Goal: Use online tool/utility: Utilize a website feature to perform a specific function

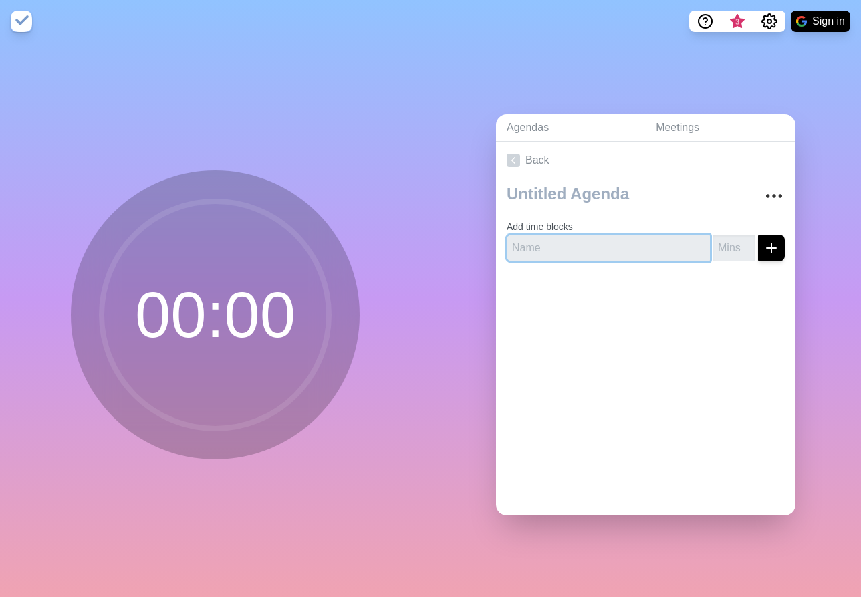
click at [587, 239] on input "text" at bounding box center [608, 248] width 203 height 27
type input "APM Strategies - 10 Minutes"
click at [763, 248] on icon "submit" at bounding box center [771, 248] width 16 height 16
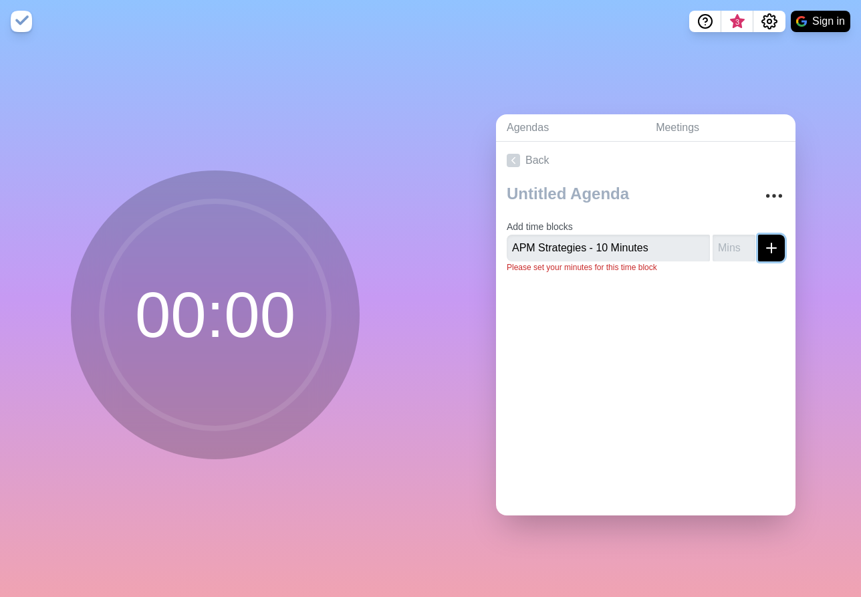
click at [763, 248] on icon "submit" at bounding box center [771, 248] width 16 height 16
click at [733, 236] on input "1" at bounding box center [733, 248] width 43 height 27
click at [733, 236] on input "2" at bounding box center [733, 248] width 43 height 27
click at [733, 236] on input "3" at bounding box center [733, 248] width 43 height 27
click at [733, 236] on input "4" at bounding box center [733, 248] width 43 height 27
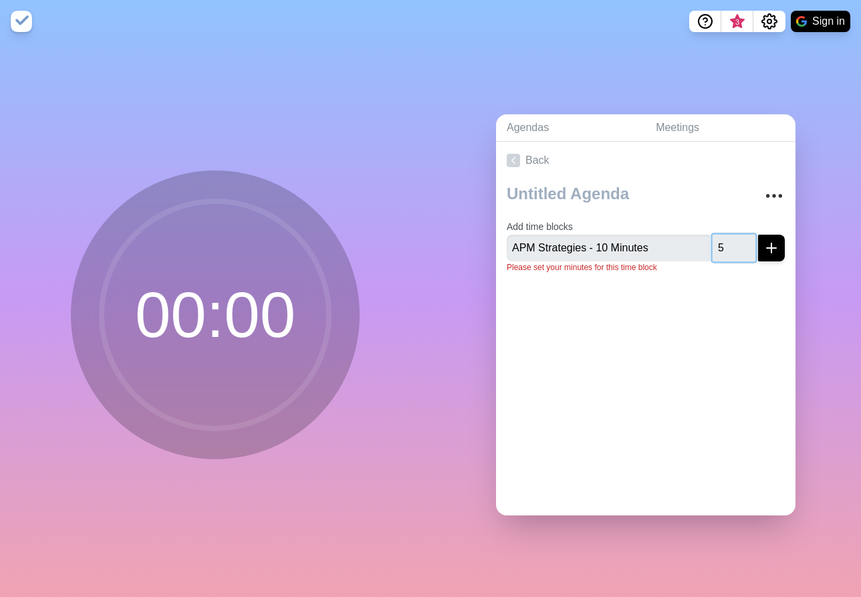
click at [733, 236] on input "5" at bounding box center [733, 248] width 43 height 27
click at [733, 236] on input "6" at bounding box center [733, 248] width 43 height 27
click at [733, 236] on input "7" at bounding box center [733, 248] width 43 height 27
click at [733, 236] on input "8" at bounding box center [733, 248] width 43 height 27
click at [733, 236] on input "9" at bounding box center [733, 248] width 43 height 27
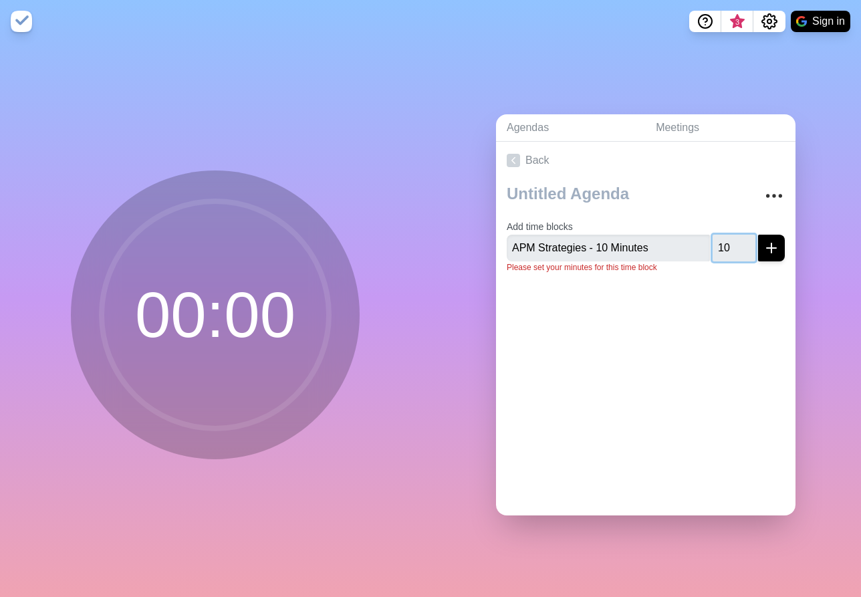
type input "10"
click at [733, 236] on input "10" at bounding box center [733, 248] width 43 height 27
click at [763, 241] on icon "submit" at bounding box center [771, 248] width 16 height 16
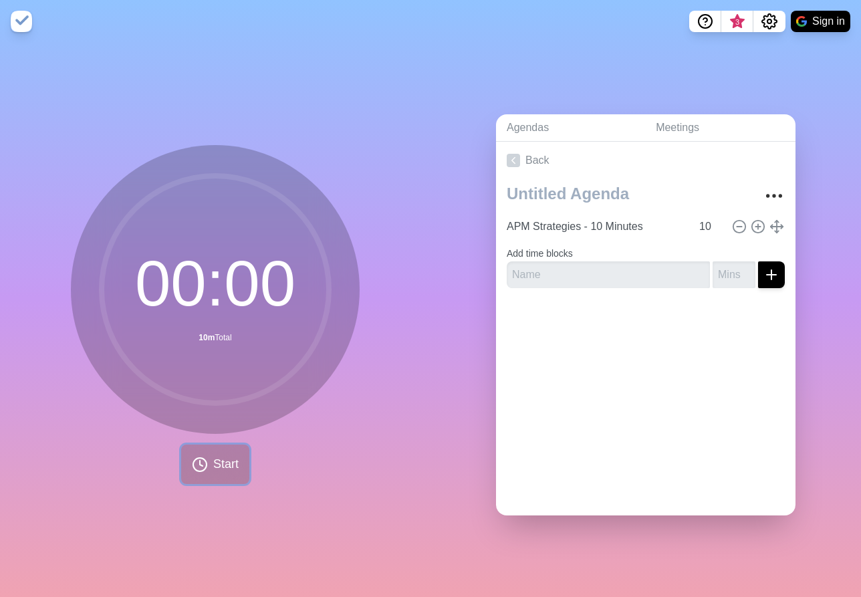
click at [213, 455] on span "Start" at bounding box center [225, 464] width 25 height 18
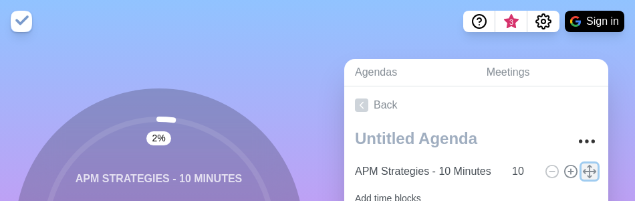
click at [582, 166] on icon at bounding box center [589, 171] width 15 height 15
click at [582, 176] on icon at bounding box center [589, 171] width 15 height 15
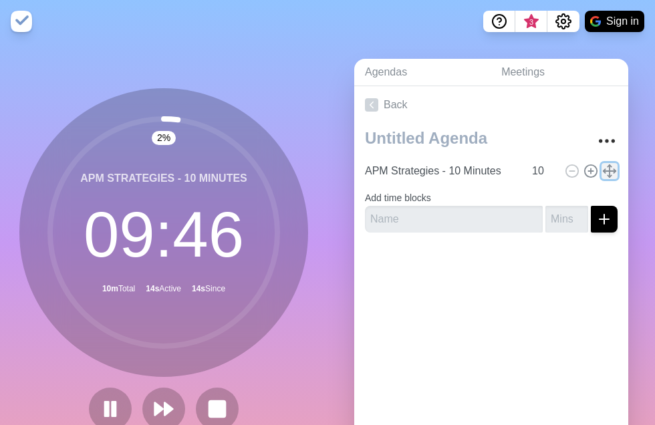
click at [608, 175] on polyline at bounding box center [610, 176] width 4 height 2
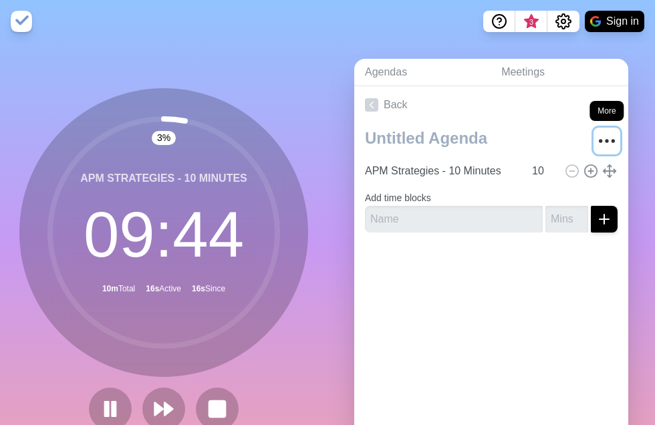
click at [596, 132] on icon "More" at bounding box center [606, 140] width 21 height 21
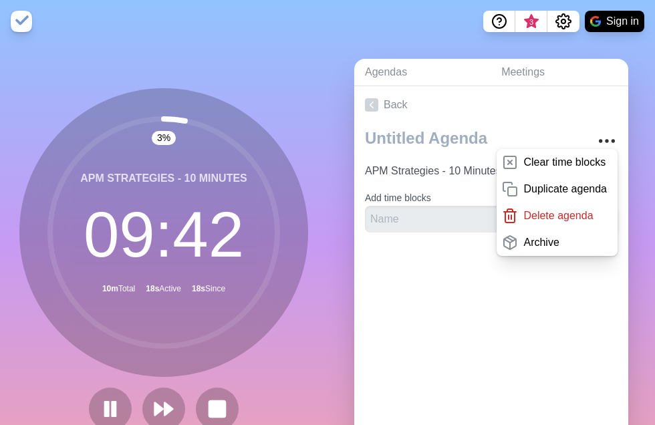
click at [356, 327] on div "Back Clear time blocks Duplicate agenda Delete agenda Archive APM Strategies - …" at bounding box center [491, 273] width 274 height 374
click at [392, 295] on div at bounding box center [491, 269] width 274 height 53
click at [551, 294] on div at bounding box center [491, 269] width 274 height 53
click at [582, 112] on link "Back" at bounding box center [491, 104] width 274 height 37
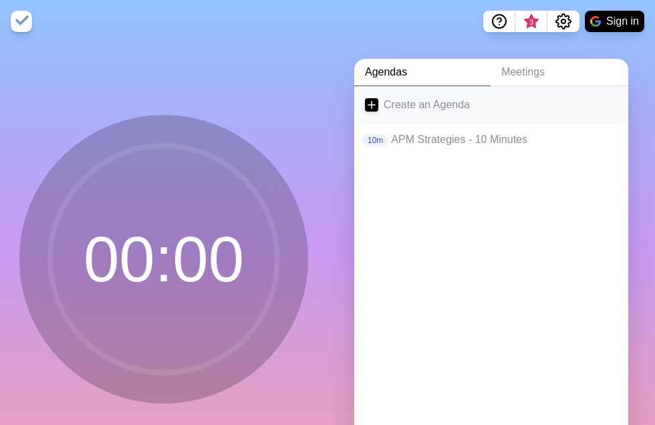
click at [436, 104] on link "Create an Agenda" at bounding box center [491, 104] width 274 height 37
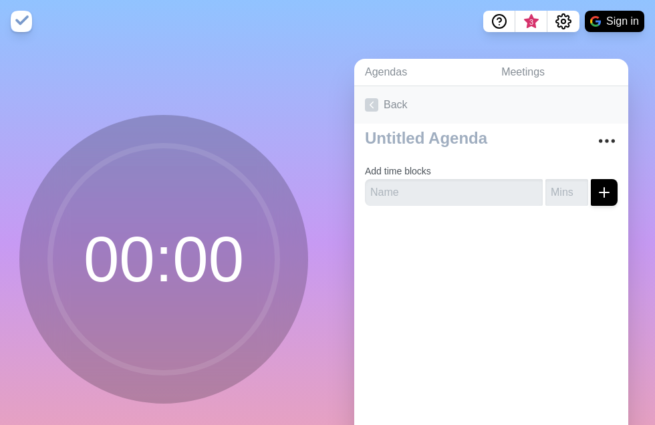
click at [363, 101] on link "Back" at bounding box center [491, 104] width 274 height 37
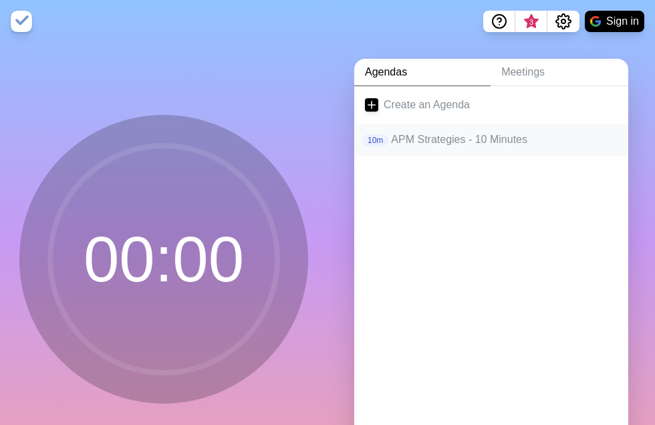
click at [373, 140] on p "10m" at bounding box center [375, 140] width 26 height 12
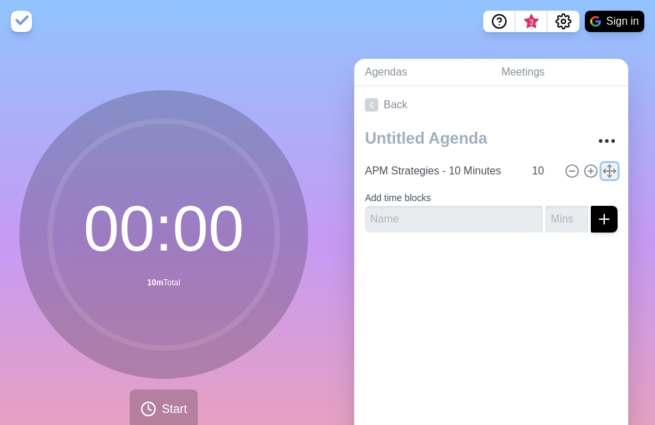
click at [602, 174] on icon at bounding box center [609, 171] width 15 height 15
